Goal: Task Accomplishment & Management: Manage account settings

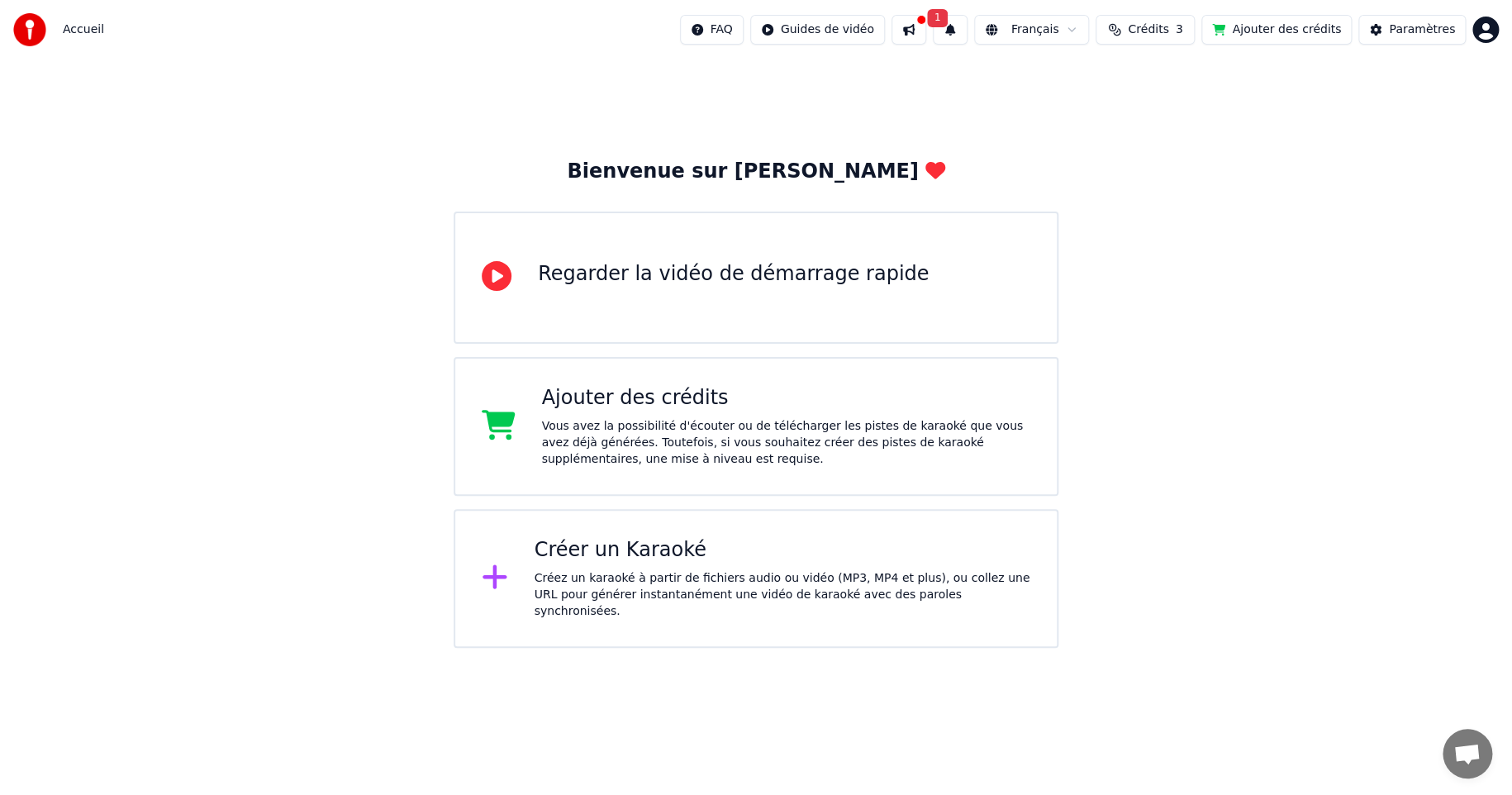
click at [926, 28] on button at bounding box center [909, 30] width 35 height 30
click at [1327, 363] on div "Bienvenue sur Youka Regarder la vidéo de démarrage rapide Ajouter des crédits V…" at bounding box center [756, 353] width 1512 height 589
click at [609, 560] on div "Créer un Karaoké" at bounding box center [782, 550] width 497 height 27
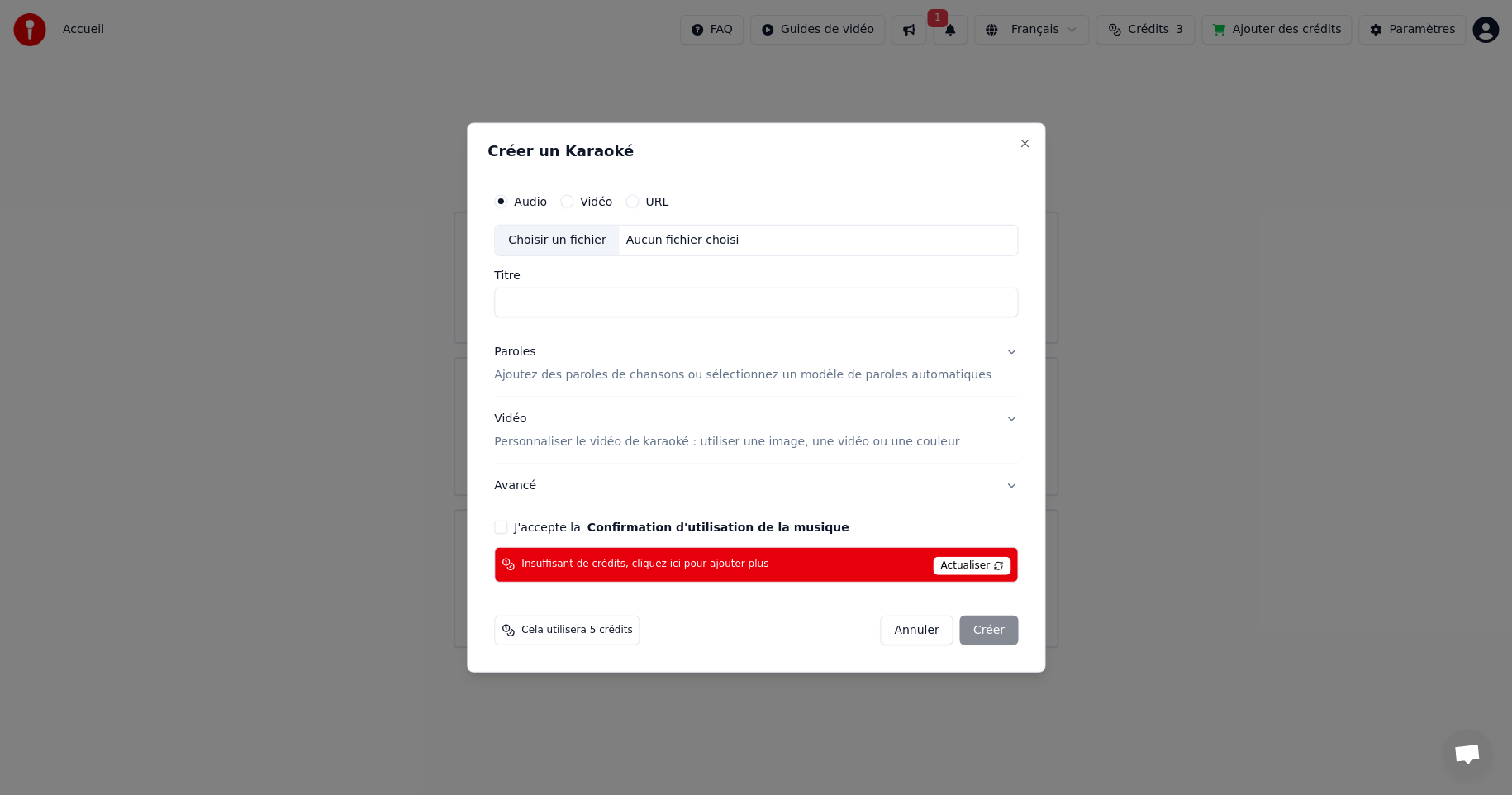
click at [897, 634] on button "Annuler" at bounding box center [916, 630] width 73 height 30
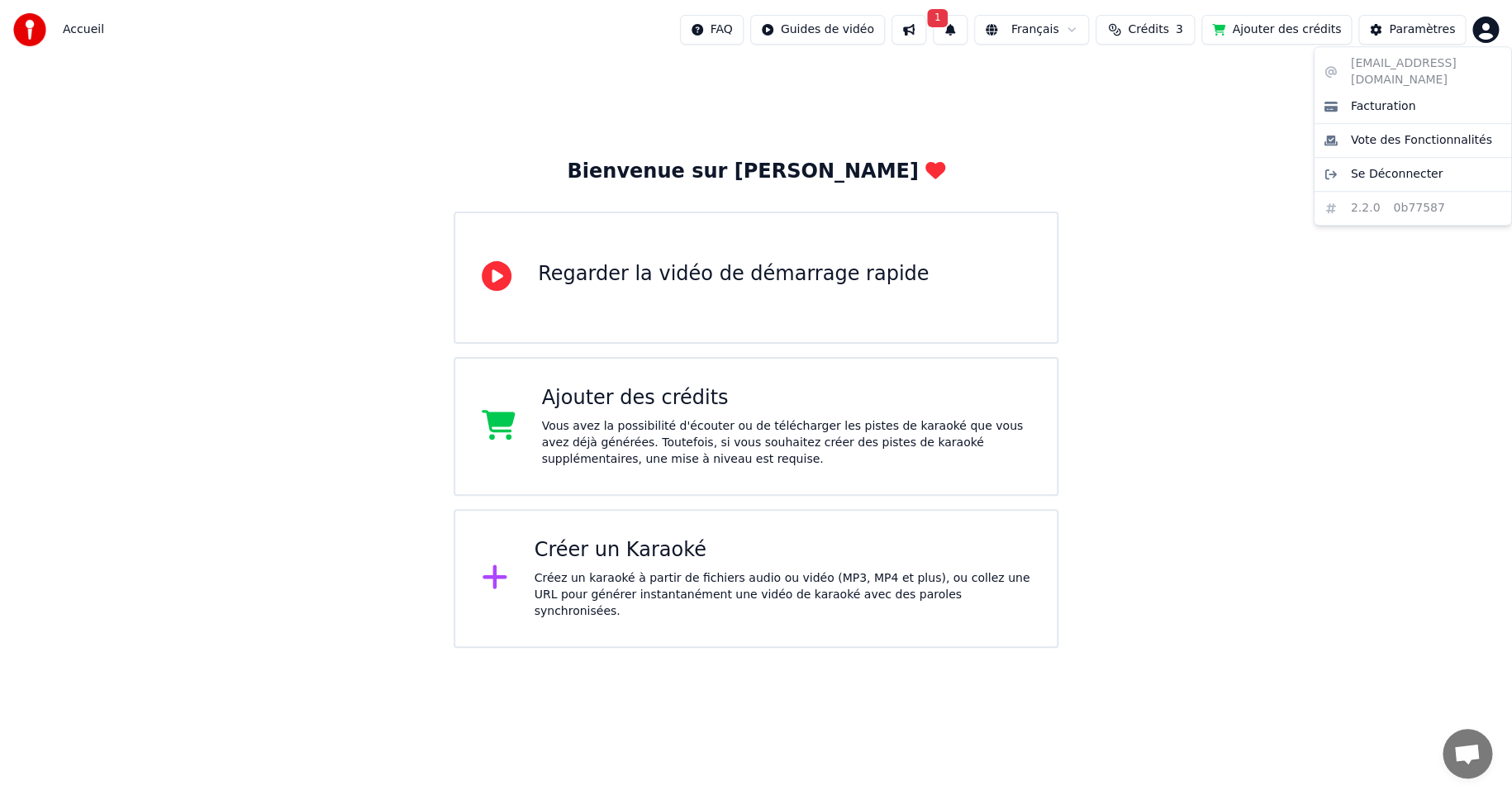
click at [1477, 30] on html "Accueil FAQ Guides de vidéo 1 Français Crédits 3 Ajouter des crédits Paramètres…" at bounding box center [756, 324] width 1512 height 648
click at [1377, 166] on span "Se Déconnecter" at bounding box center [1397, 175] width 93 height 17
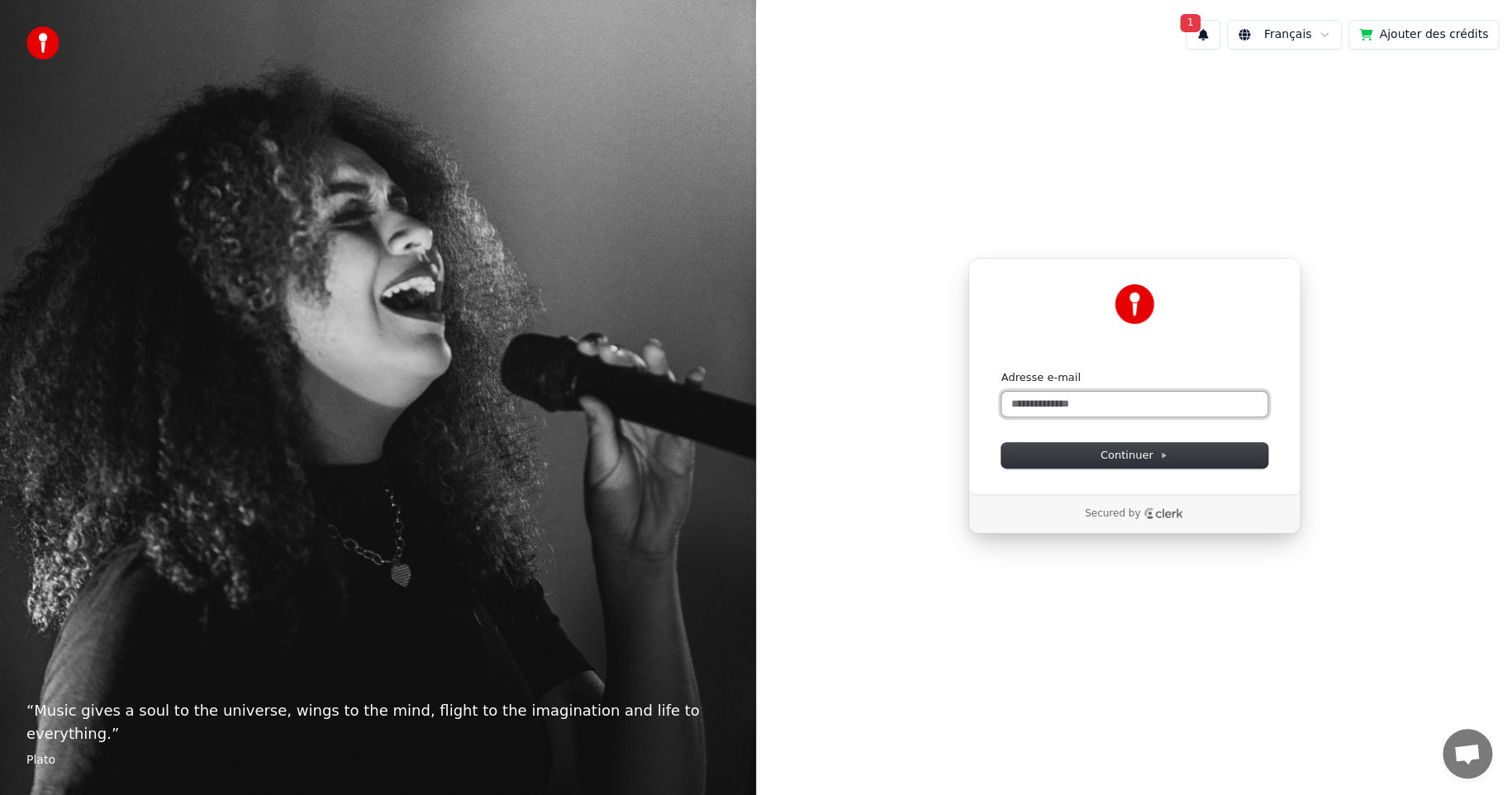
click at [1045, 408] on input "Adresse e-mail" at bounding box center [1134, 404] width 266 height 25
click at [1130, 452] on span "Continuer" at bounding box center [1134, 455] width 68 height 15
type input "**********"
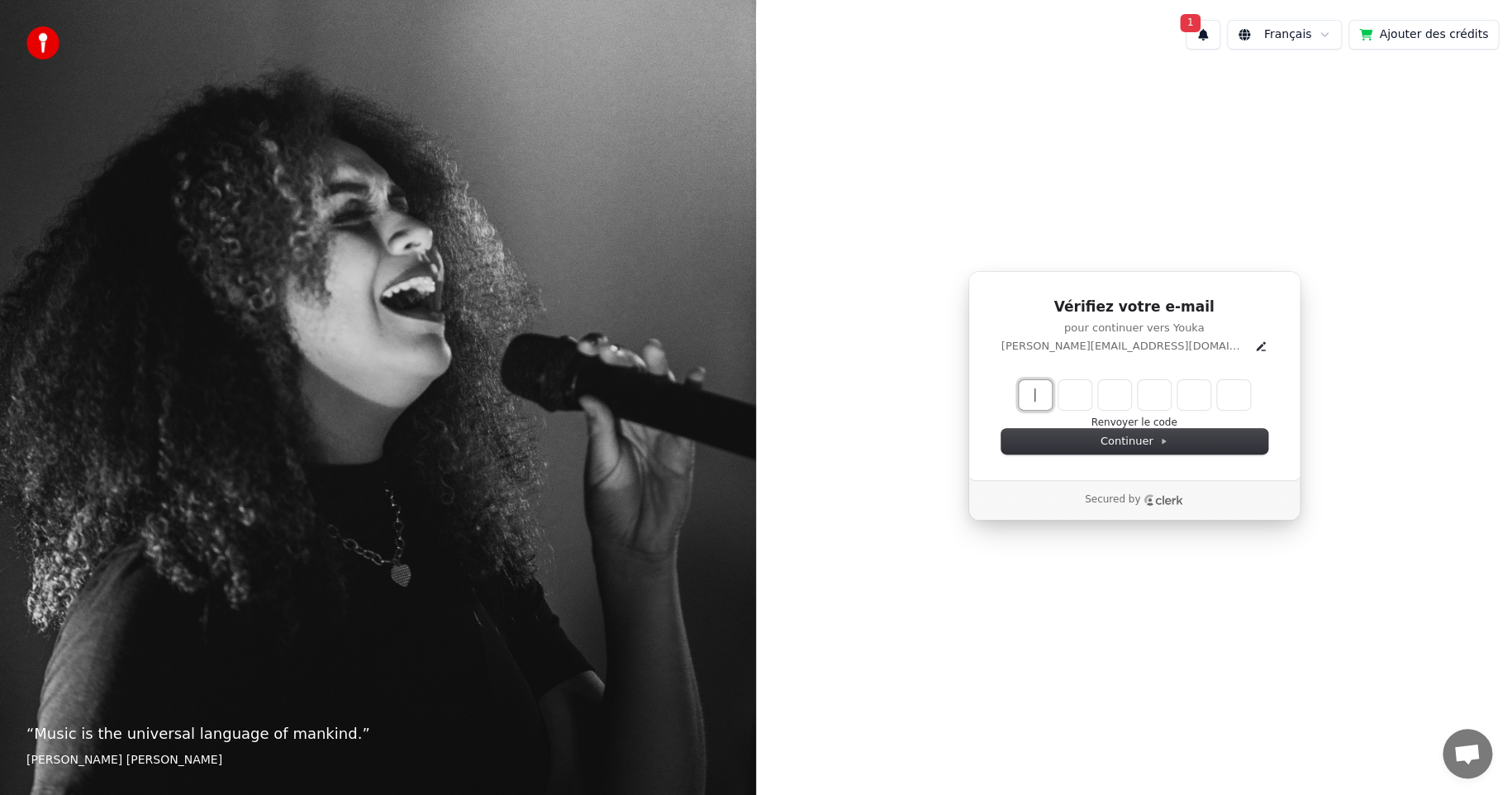
drag, startPoint x: 1034, startPoint y: 395, endPoint x: 1047, endPoint y: 389, distance: 14.3
click at [1035, 394] on input "Enter verification code" at bounding box center [1134, 395] width 231 height 30
type input "******"
